Goal: Contribute content: Add original content to the website for others to see

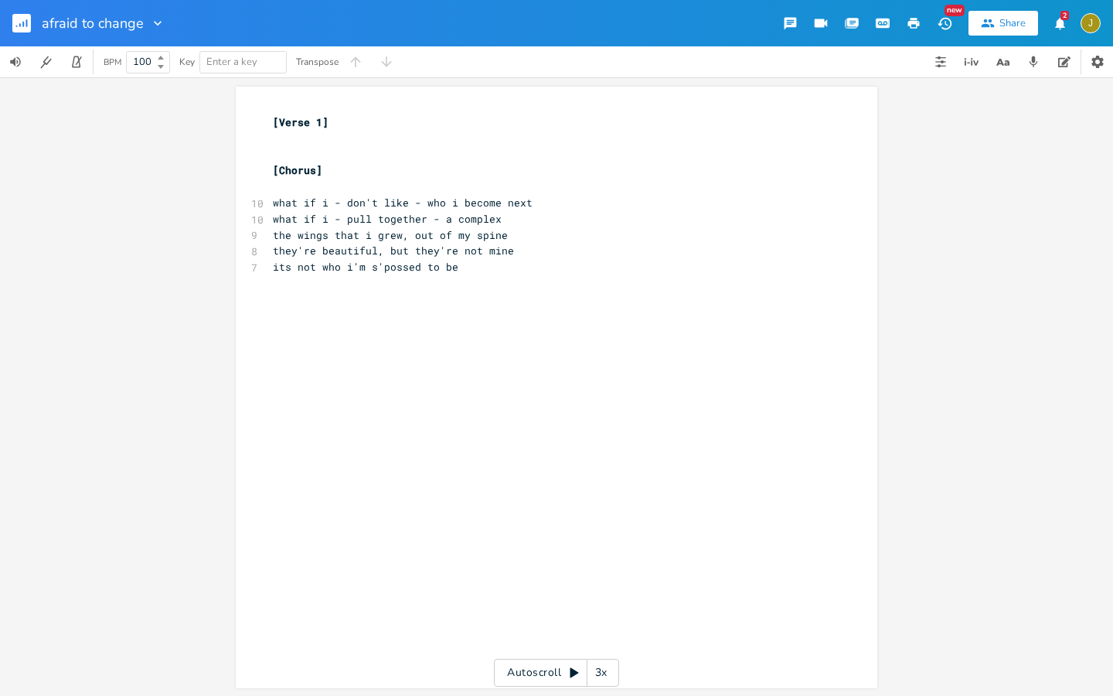
scroll to position [0, 9]
click at [26, 30] on rect "button" at bounding box center [21, 23] width 19 height 19
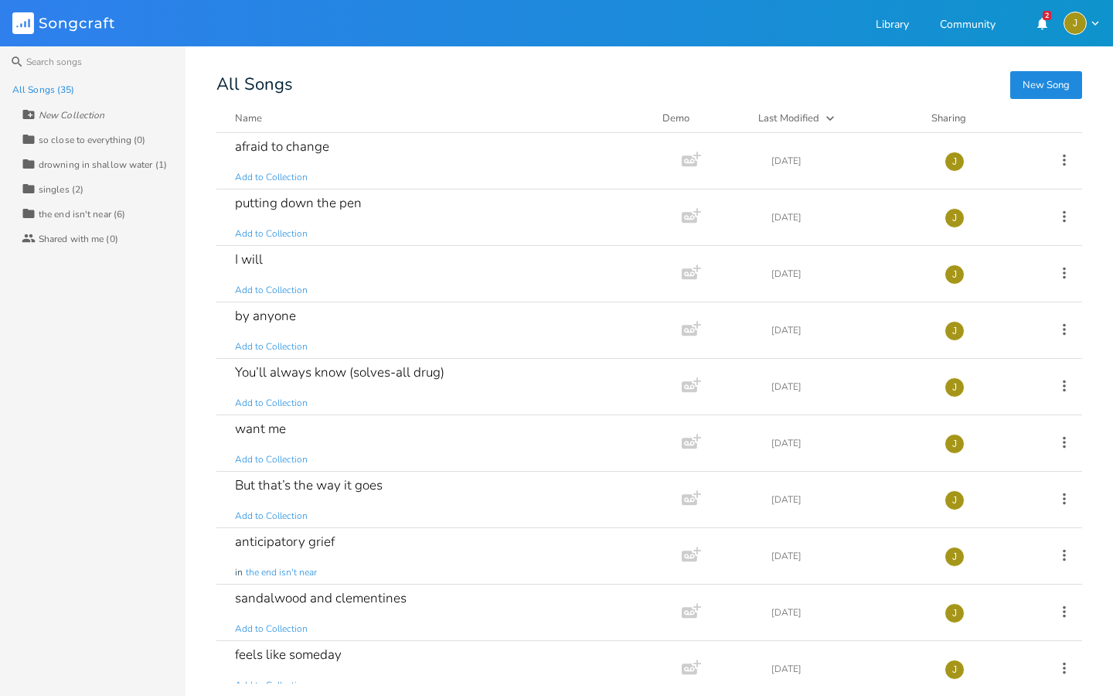
click at [1045, 81] on button "New Song" at bounding box center [1046, 85] width 72 height 28
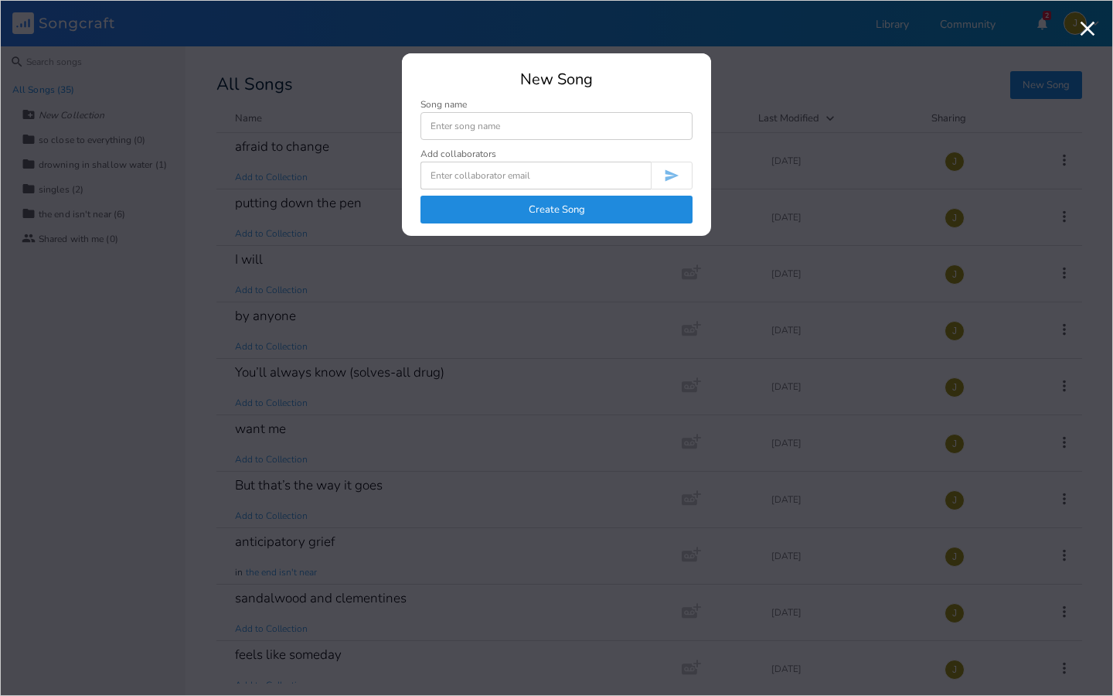
click at [673, 121] on input at bounding box center [557, 126] width 272 height 28
click at [1089, 27] on icon "button" at bounding box center [1088, 29] width 15 height 15
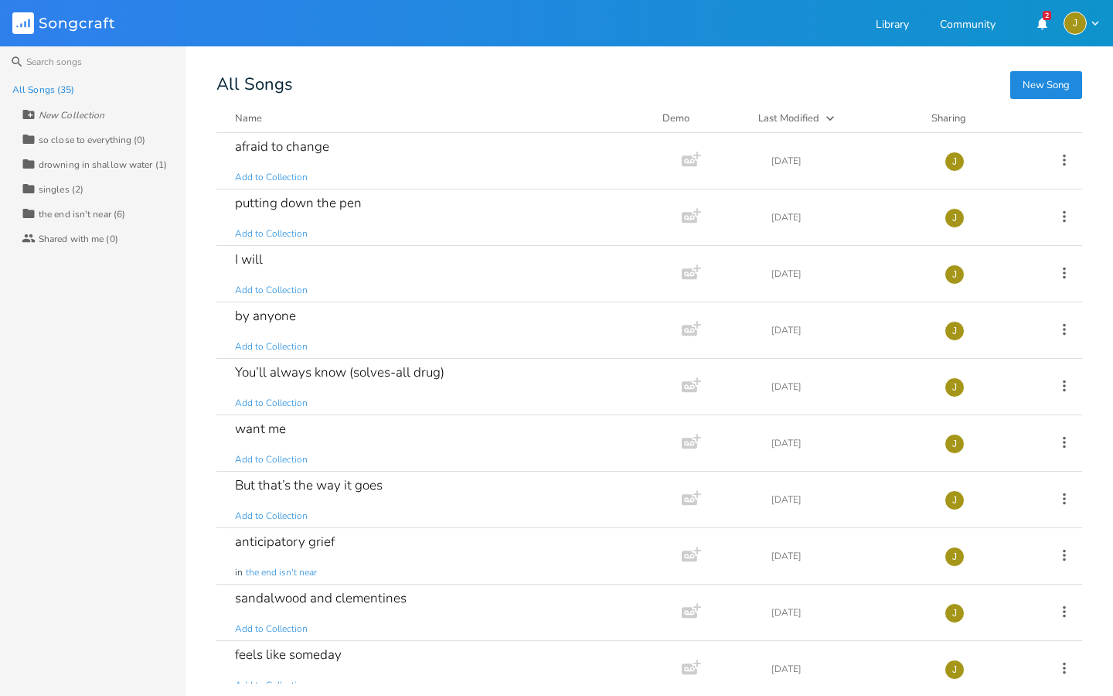
click at [1040, 86] on button "New Song" at bounding box center [1046, 85] width 72 height 28
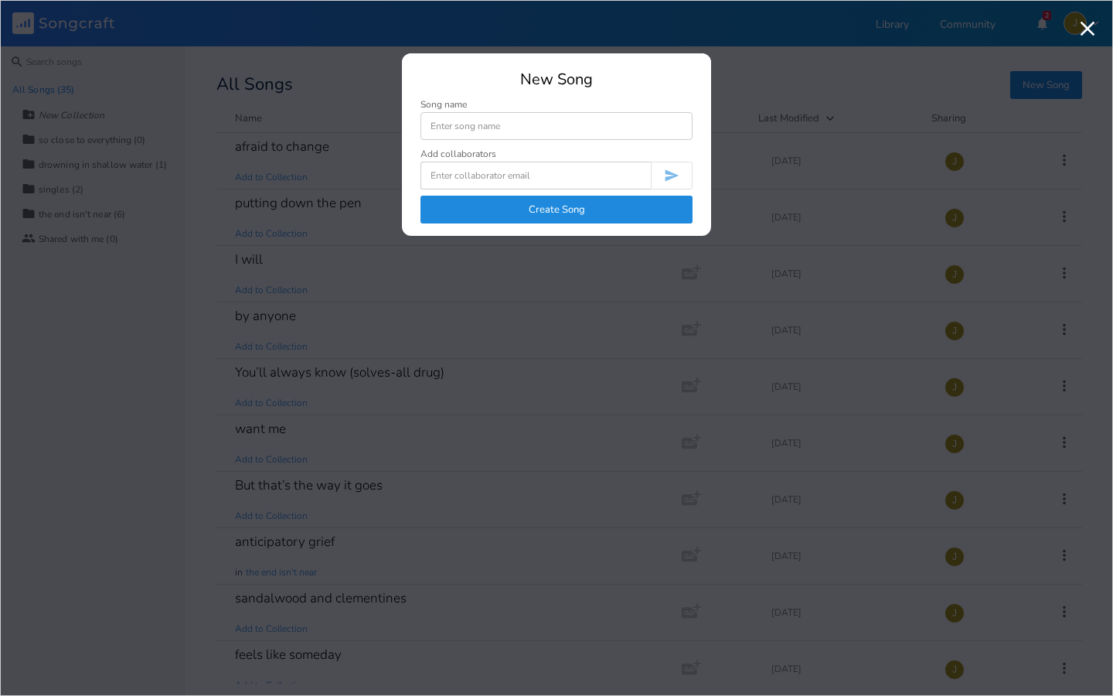
type input "o"
type input "?"
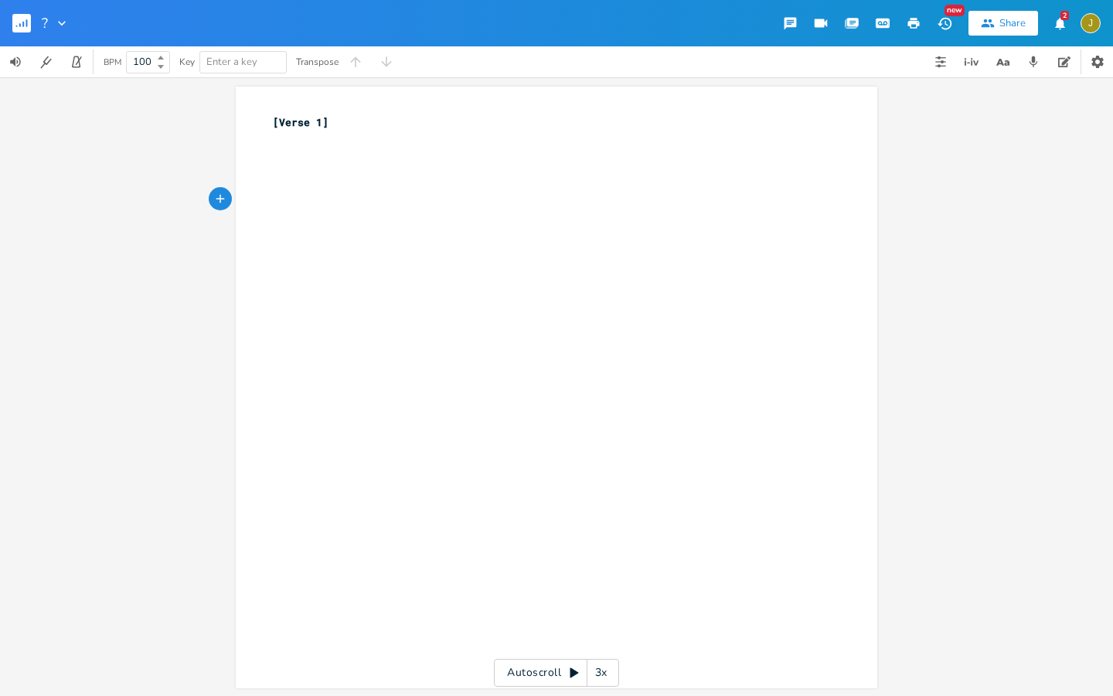
type textarea "{"
type textarea "[Chorus]"
type textarea "and"
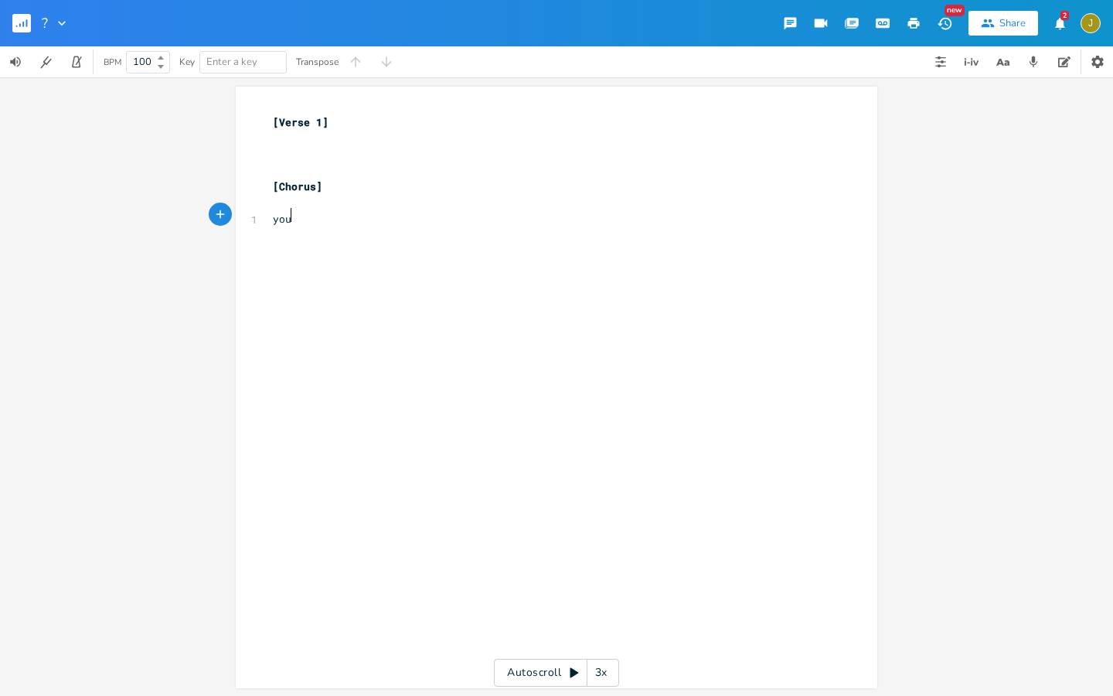
type textarea "you"
click at [534, 368] on div "xxxxxxxxxx [Verse 1] ​ ​ ​ [Chorus] ​ 1 you ​" at bounding box center [568, 401] width 597 height 581
click at [338, 215] on pre "you" at bounding box center [549, 219] width 558 height 16
type textarea "y"
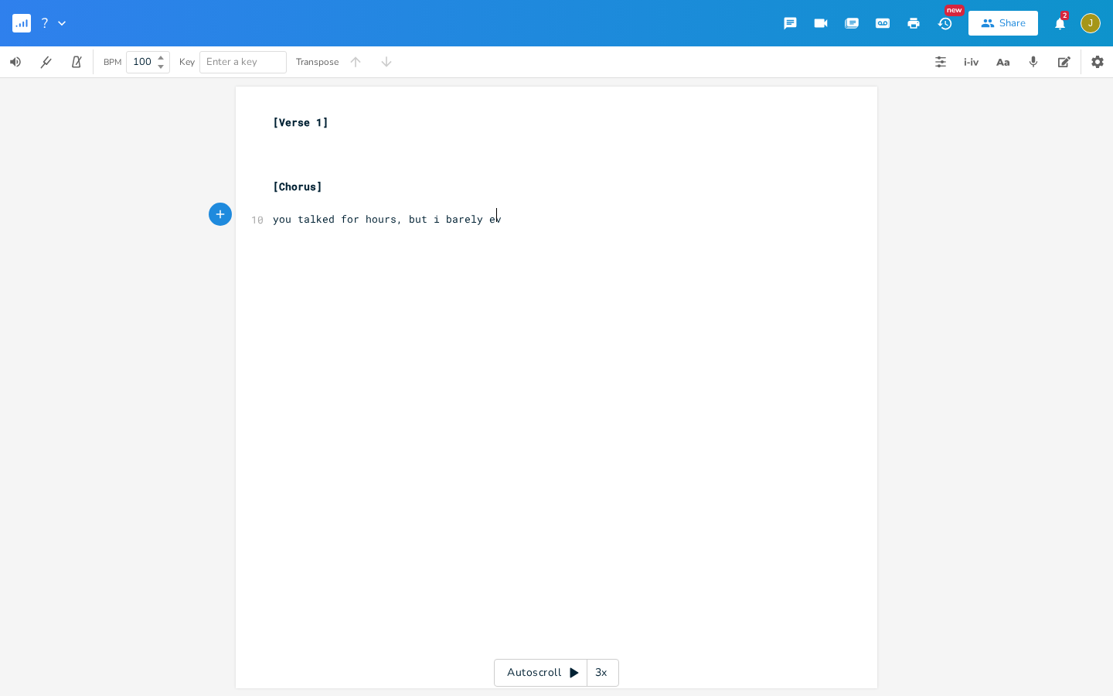
scroll to position [0, 122]
type textarea "talked for hours, but i barely eve"
